Goal: Information Seeking & Learning: Learn about a topic

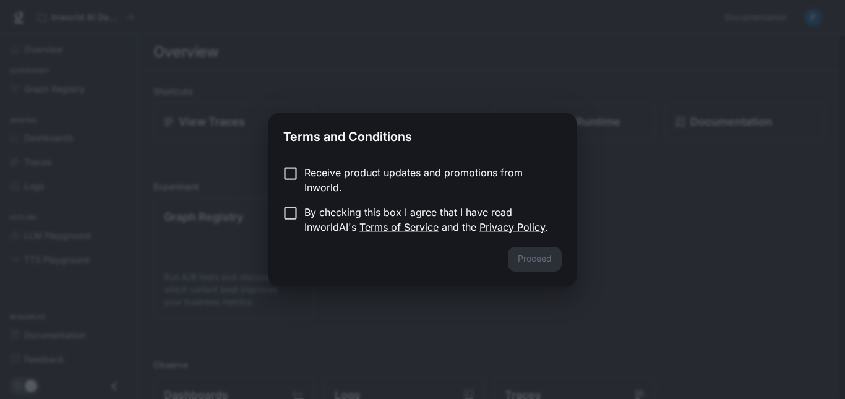
click at [315, 175] on p "Receive product updates and promotions from Inworld." at bounding box center [427, 180] width 247 height 30
click at [294, 223] on label "By checking this box I agree that I have read InworldAI's Terms of Service and …" at bounding box center [413, 220] width 275 height 30
click at [536, 270] on button "Proceed" at bounding box center [535, 259] width 54 height 25
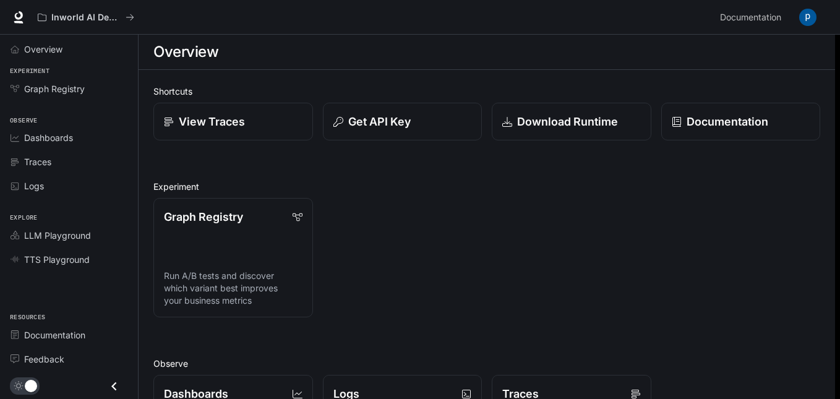
drag, startPoint x: 844, startPoint y: 184, endPoint x: 844, endPoint y: 177, distance: 7.4
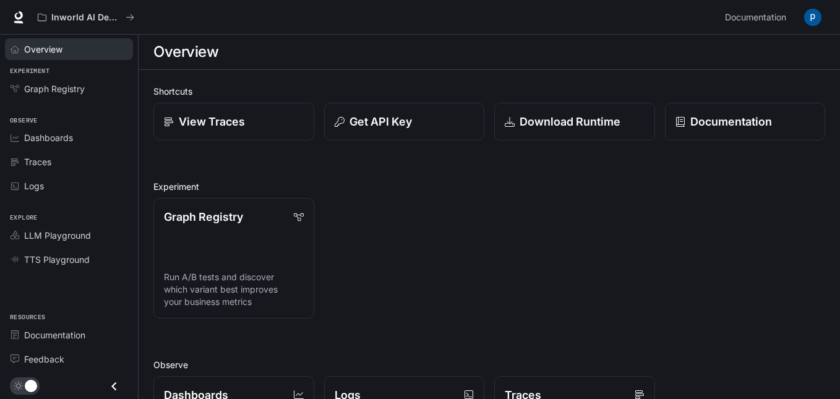
click at [67, 51] on div "Overview" at bounding box center [75, 49] width 103 height 13
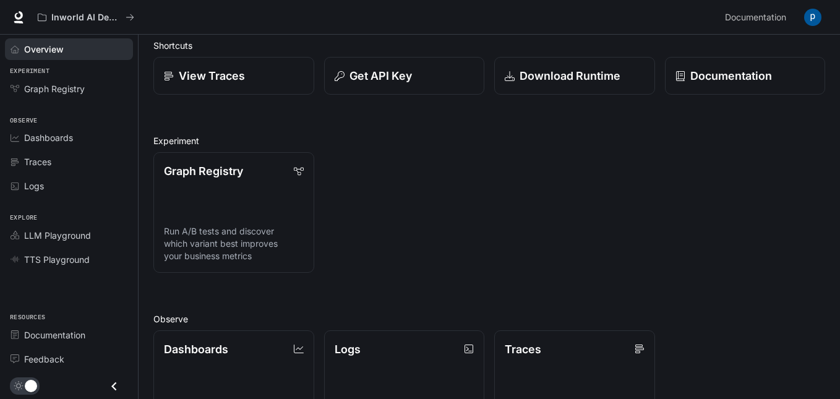
scroll to position [55, 0]
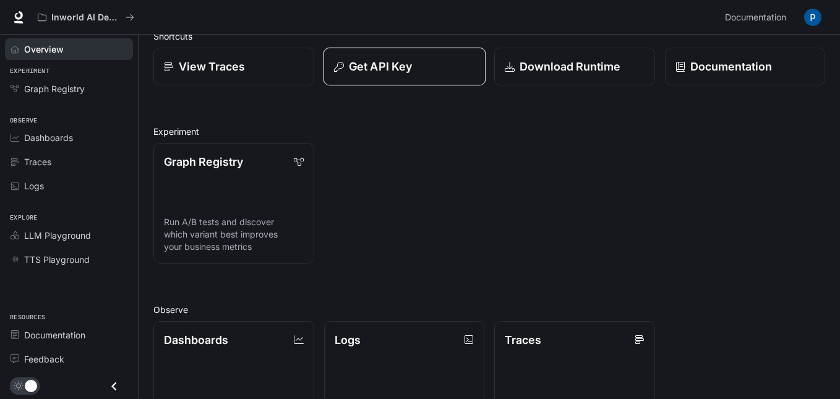
click at [460, 66] on div "Get API Key" at bounding box center [403, 66] width 141 height 17
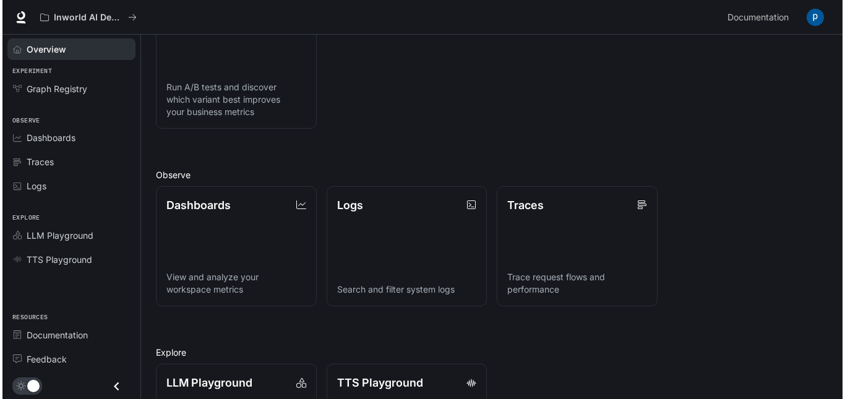
scroll to position [0, 0]
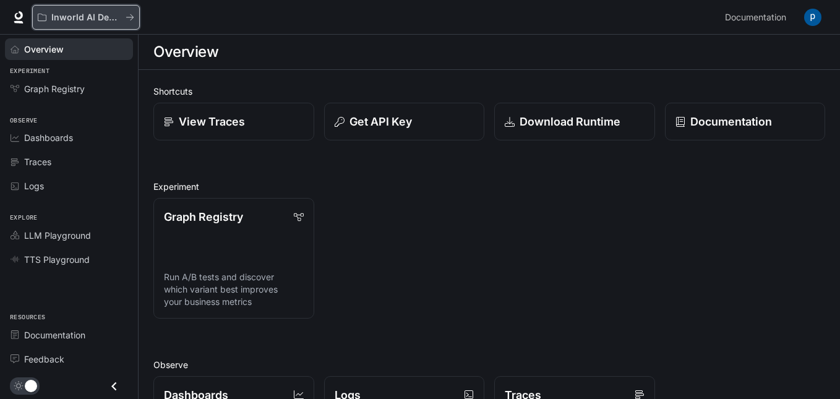
click at [129, 19] on icon "All workspaces" at bounding box center [130, 17] width 9 height 9
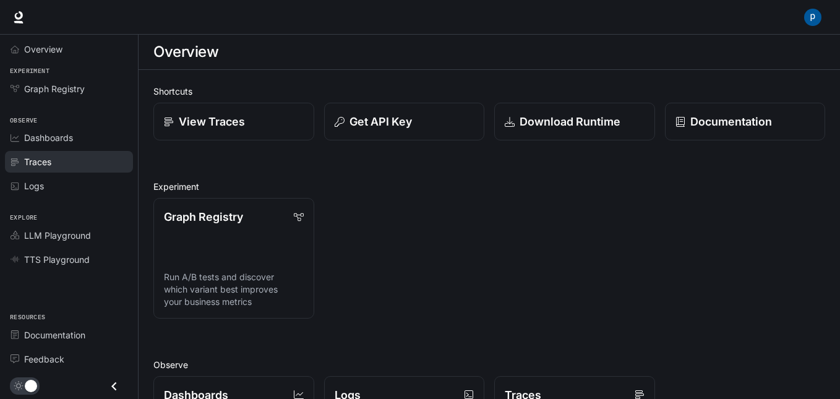
click at [38, 170] on link "Traces" at bounding box center [69, 162] width 128 height 22
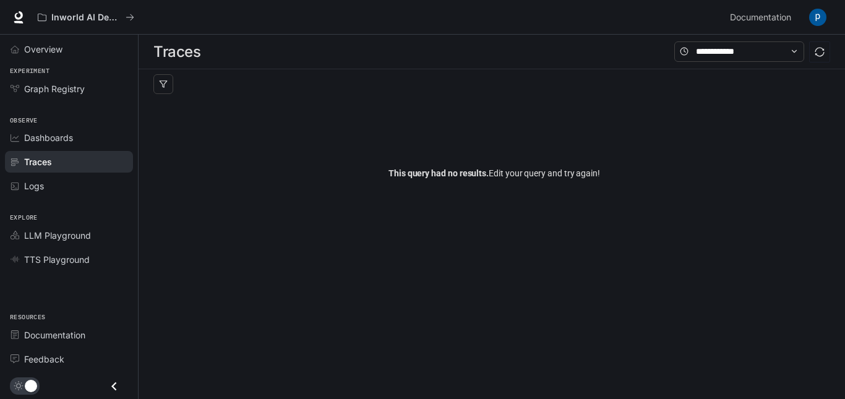
click at [51, 85] on span "Graph Registry" at bounding box center [54, 88] width 61 height 13
